Goal: Task Accomplishment & Management: Manage account settings

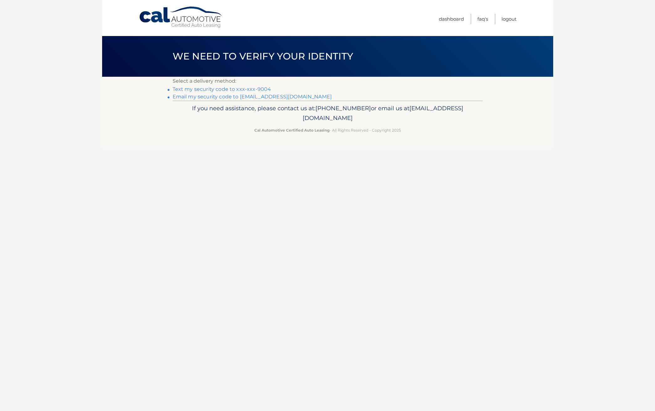
click at [254, 88] on link "Text my security code to xxx-xxx-9004" at bounding box center [222, 89] width 99 height 6
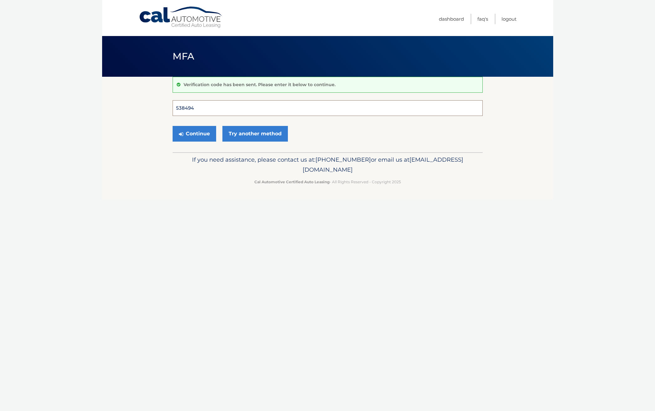
type input "538494"
click at [194, 133] on button "Continue" at bounding box center [195, 134] width 44 height 16
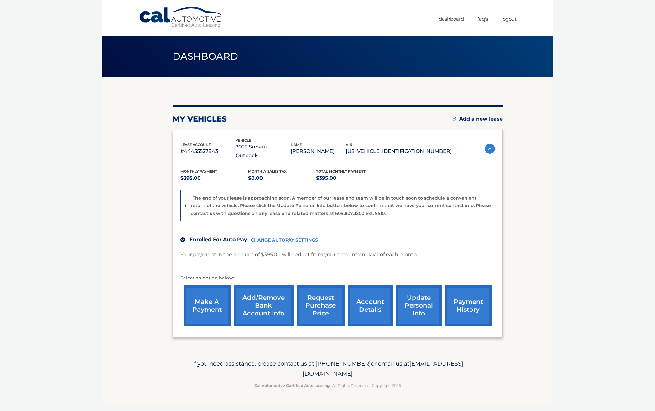
drag, startPoint x: 272, startPoint y: 363, endPoint x: 382, endPoint y: 366, distance: 109.7
click at [382, 366] on span "[EMAIL_ADDRESS][DOMAIN_NAME]" at bounding box center [383, 368] width 161 height 17
copy p "[EMAIL_ADDRESS][DOMAIN_NAME]"
click at [369, 295] on link "account details" at bounding box center [370, 305] width 45 height 41
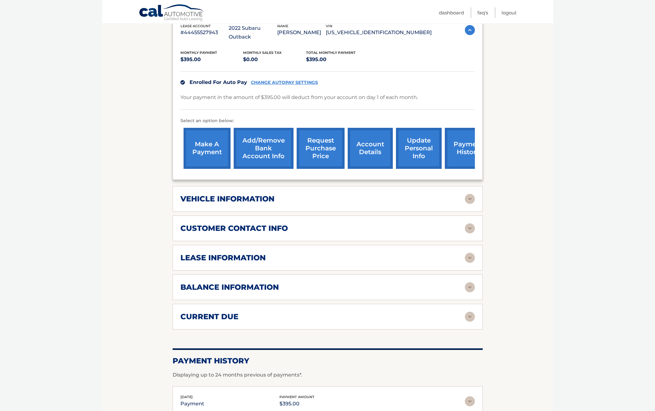
scroll to position [139, 0]
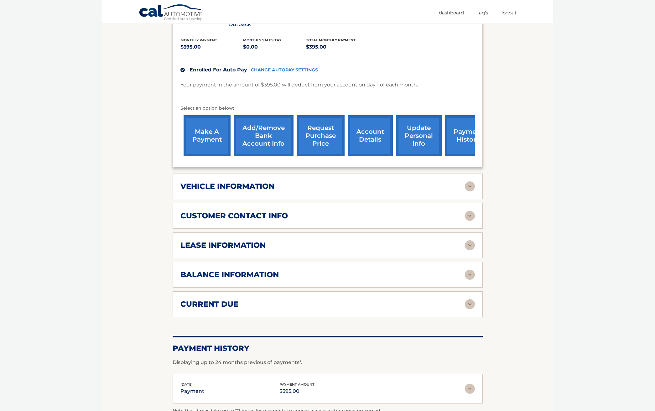
click at [470, 240] on img at bounding box center [470, 245] width 10 height 10
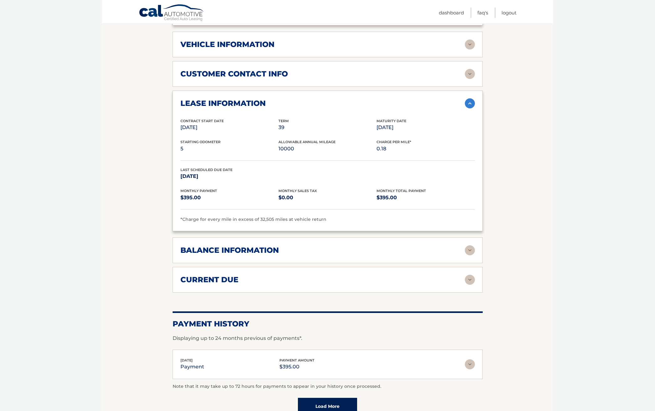
scroll to position [282, 0]
click at [470, 245] on img at bounding box center [470, 250] width 10 height 10
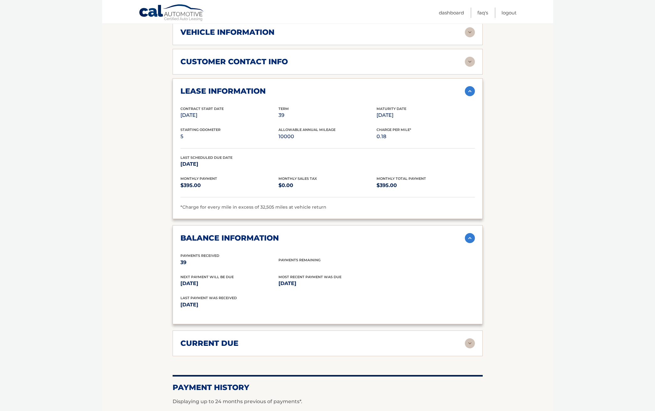
scroll to position [294, 0]
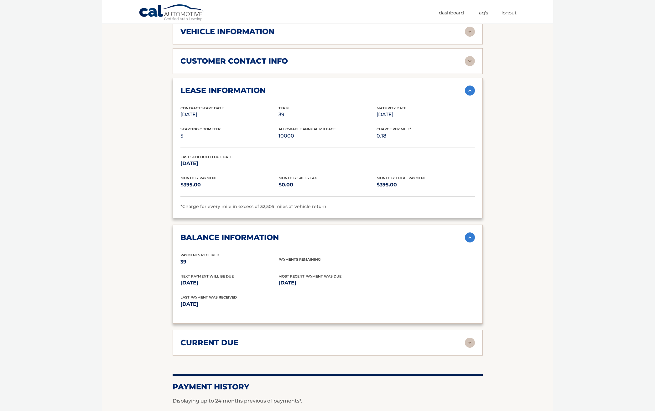
click at [466, 338] on img at bounding box center [470, 343] width 10 height 10
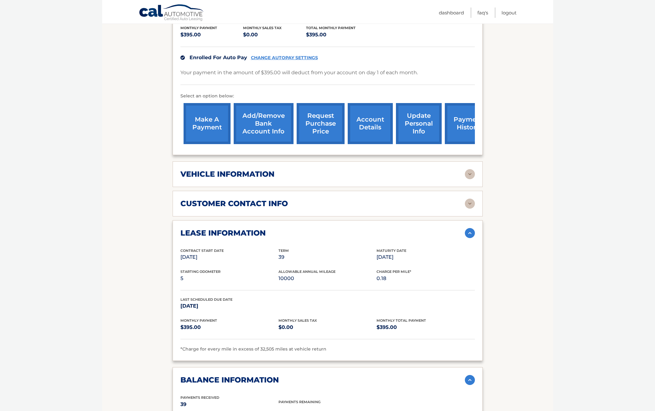
scroll to position [127, 0]
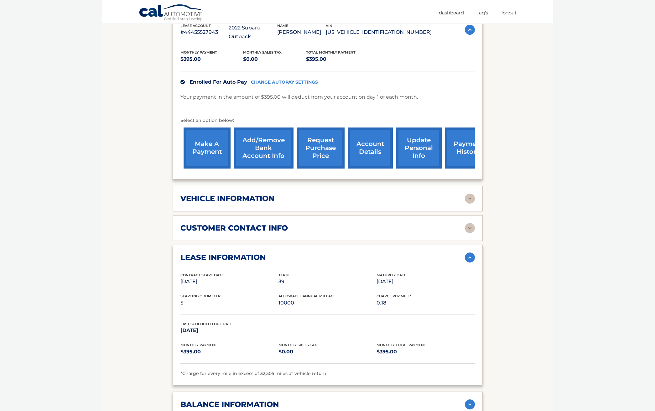
click at [470, 194] on img at bounding box center [470, 199] width 10 height 10
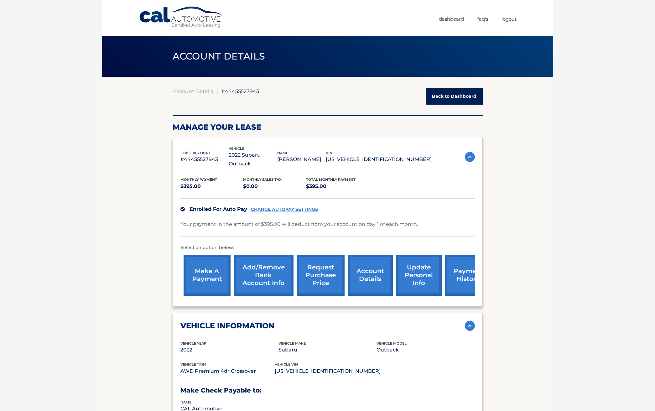
scroll to position [0, 0]
click at [480, 19] on link "FAQ's" at bounding box center [482, 19] width 11 height 10
click at [320, 261] on link "request purchase price" at bounding box center [321, 275] width 48 height 41
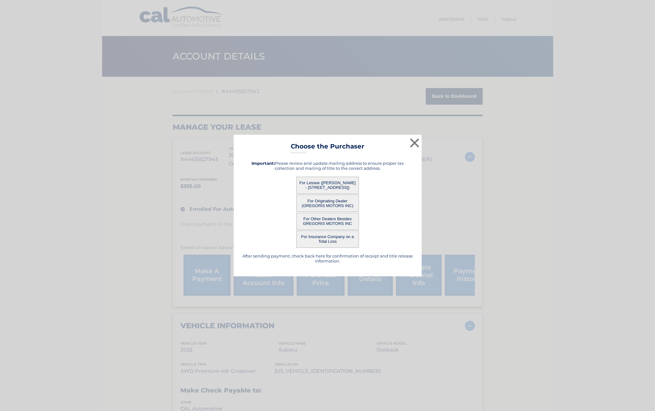
click at [343, 184] on button "For Lessee ([PERSON_NAME] - [STREET_ADDRESS])" at bounding box center [327, 185] width 63 height 17
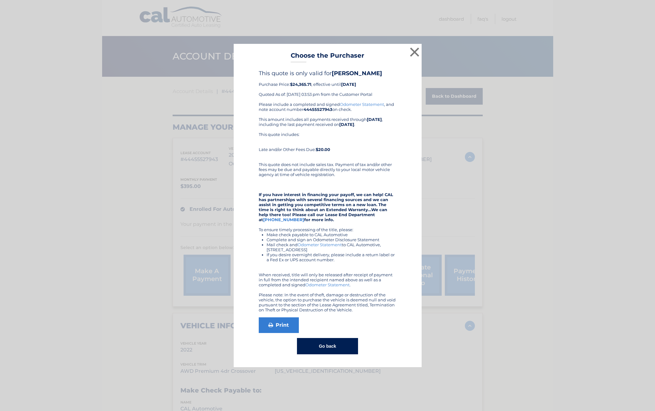
click at [331, 343] on button "Go back" at bounding box center [327, 346] width 61 height 16
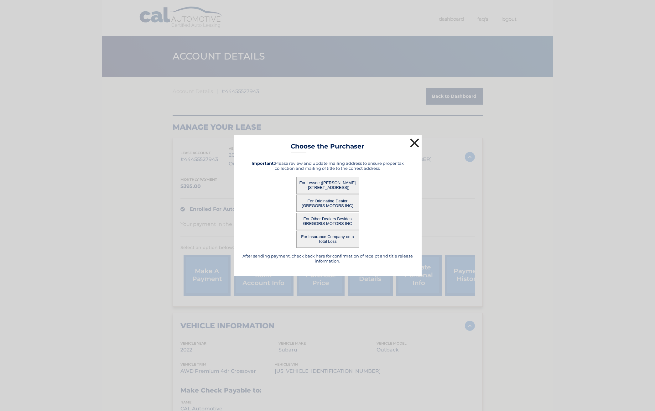
click at [414, 142] on button "×" at bounding box center [414, 143] width 13 height 13
